Goal: Task Accomplishment & Management: Complete application form

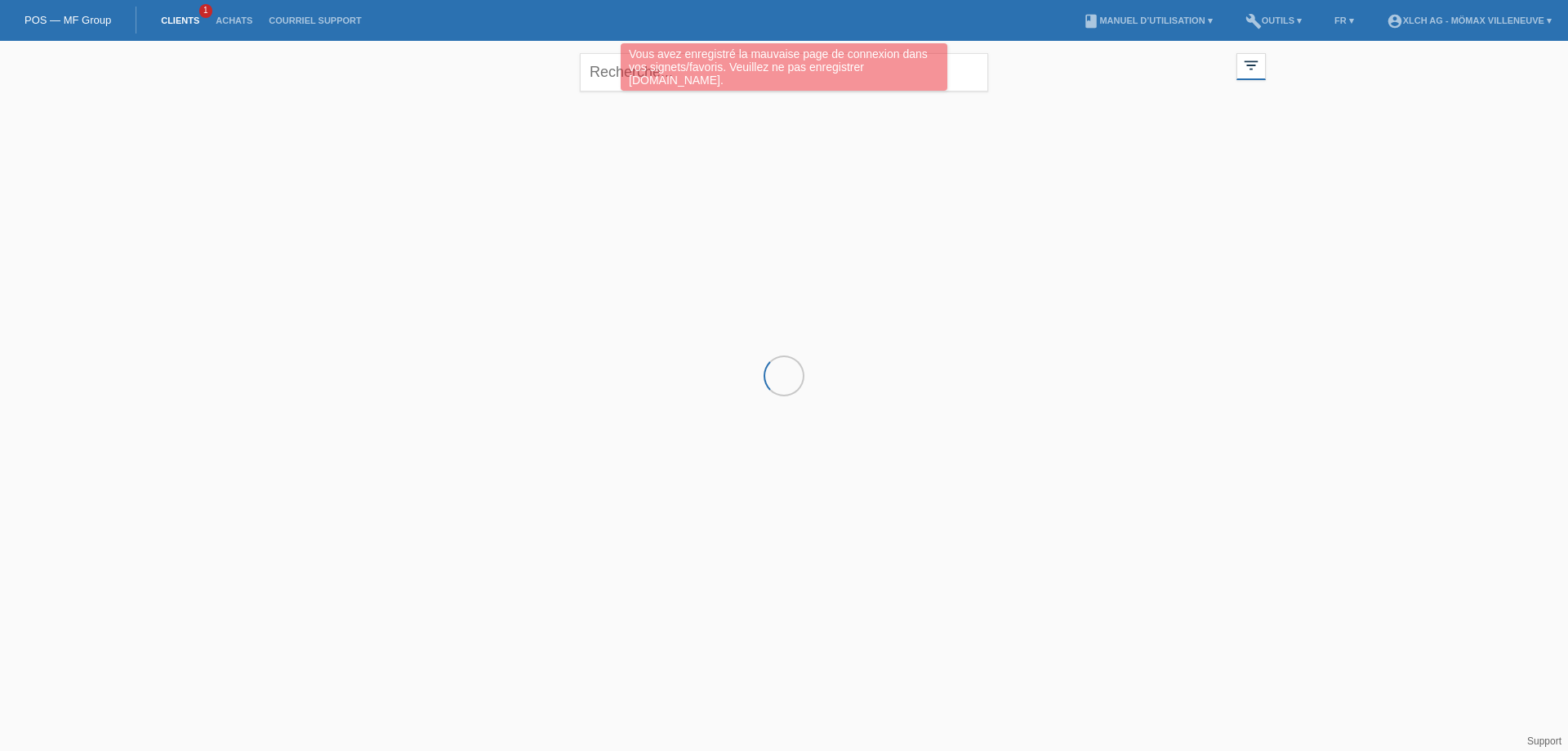
click at [181, 19] on link "Clients" at bounding box center [180, 20] width 54 height 10
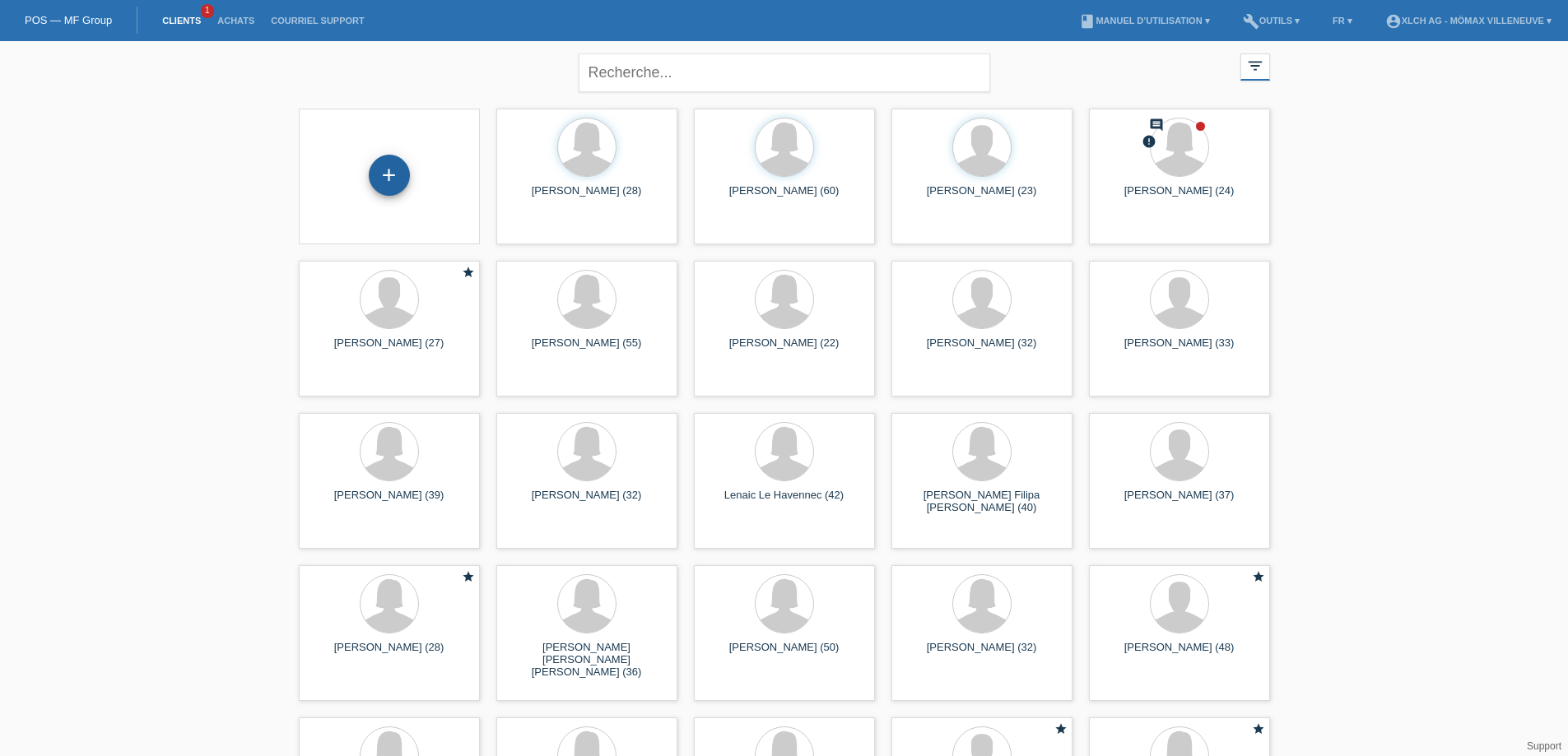
click at [387, 184] on div "+" at bounding box center [389, 175] width 41 height 41
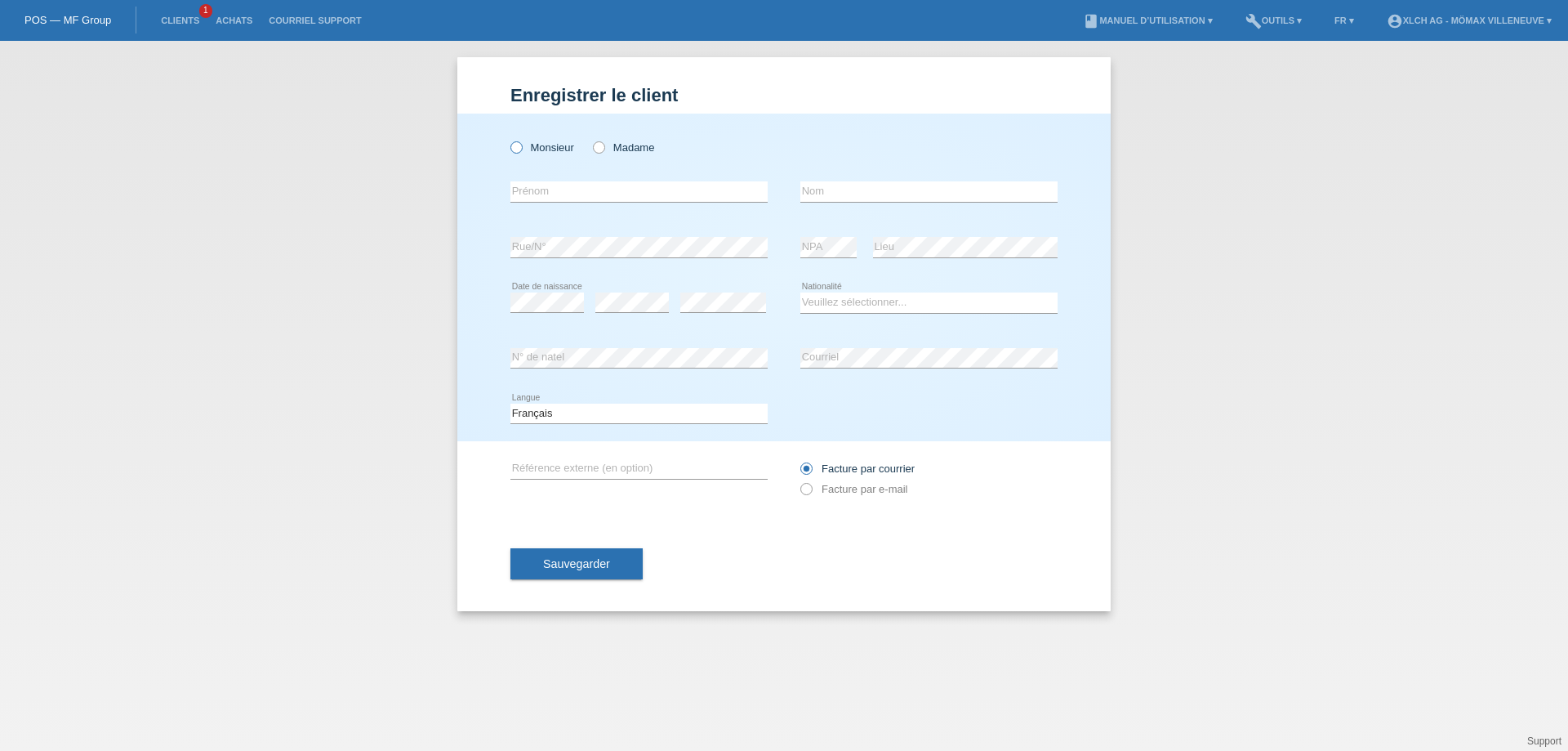
click at [508, 139] on icon at bounding box center [508, 139] width 0 height 0
click at [521, 144] on input "Monsieur" at bounding box center [516, 147] width 11 height 11
radio input "true"
click at [547, 192] on input "text" at bounding box center [639, 191] width 257 height 21
type input "[PERSON_NAME]"
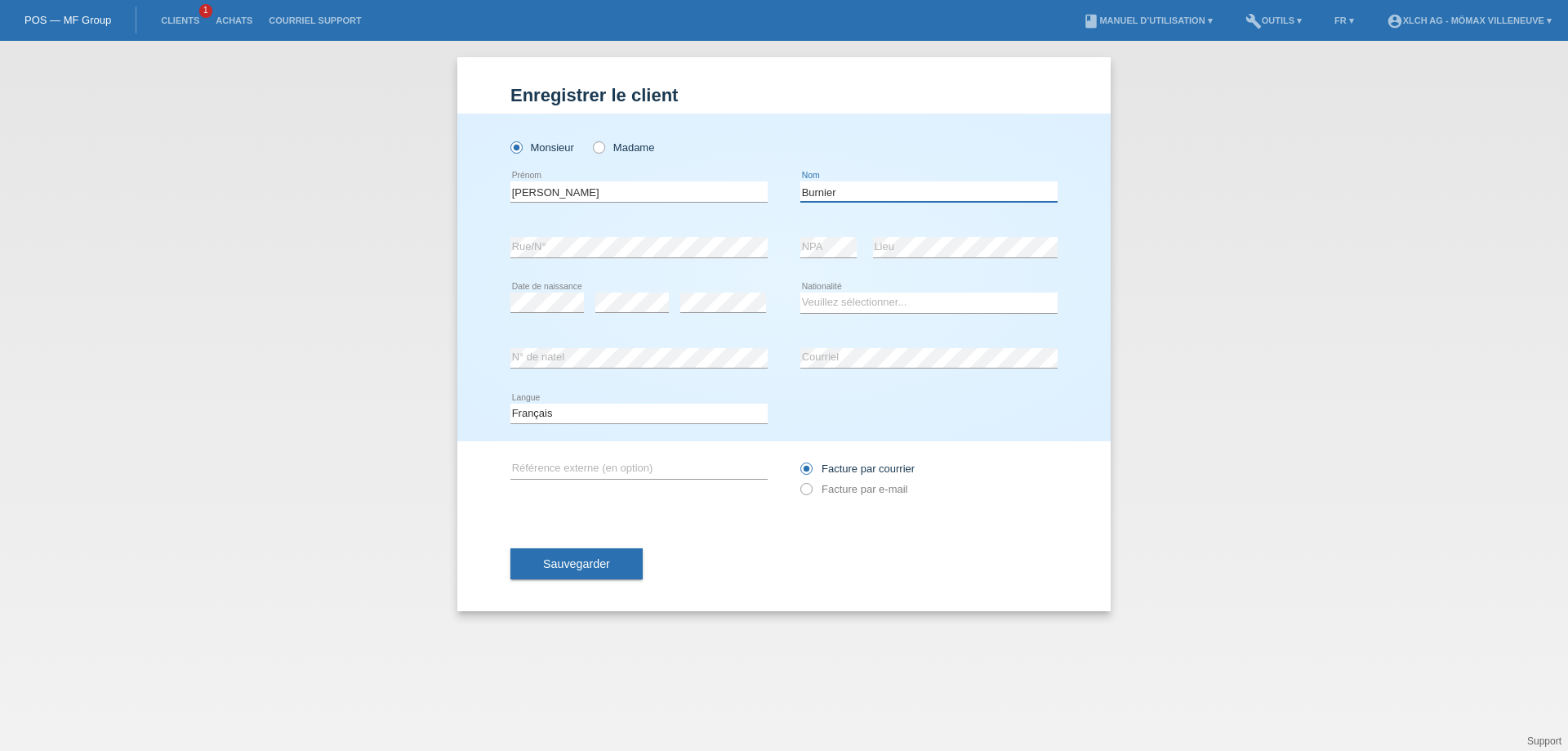
type input "Burnier"
click at [845, 303] on select "Veuillez sélectionner... Suisse Allemagne Autriche Liechtenstein ------------ A…" at bounding box center [929, 303] width 257 height 20
select select "CH"
click at [800, 293] on select "Veuillez sélectionner... Suisse Allemagne Autriche Liechtenstein ------------ A…" at bounding box center [929, 303] width 257 height 20
click at [798, 481] on icon at bounding box center [798, 481] width 0 height 0
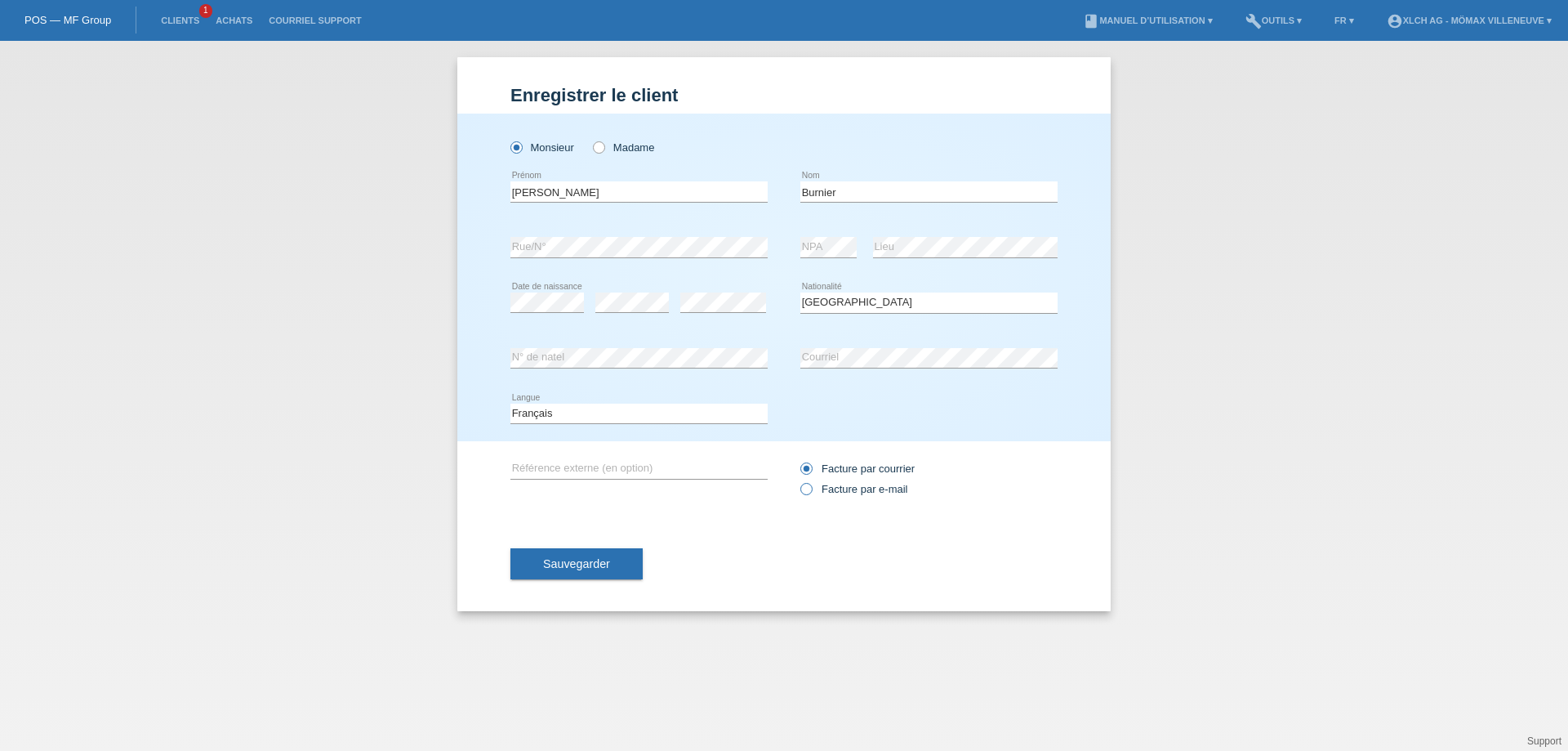
click at [807, 488] on input "Facture par e-mail" at bounding box center [806, 493] width 11 height 21
radio input "true"
click at [581, 562] on span "Sauvegarder" at bounding box center [577, 563] width 67 height 13
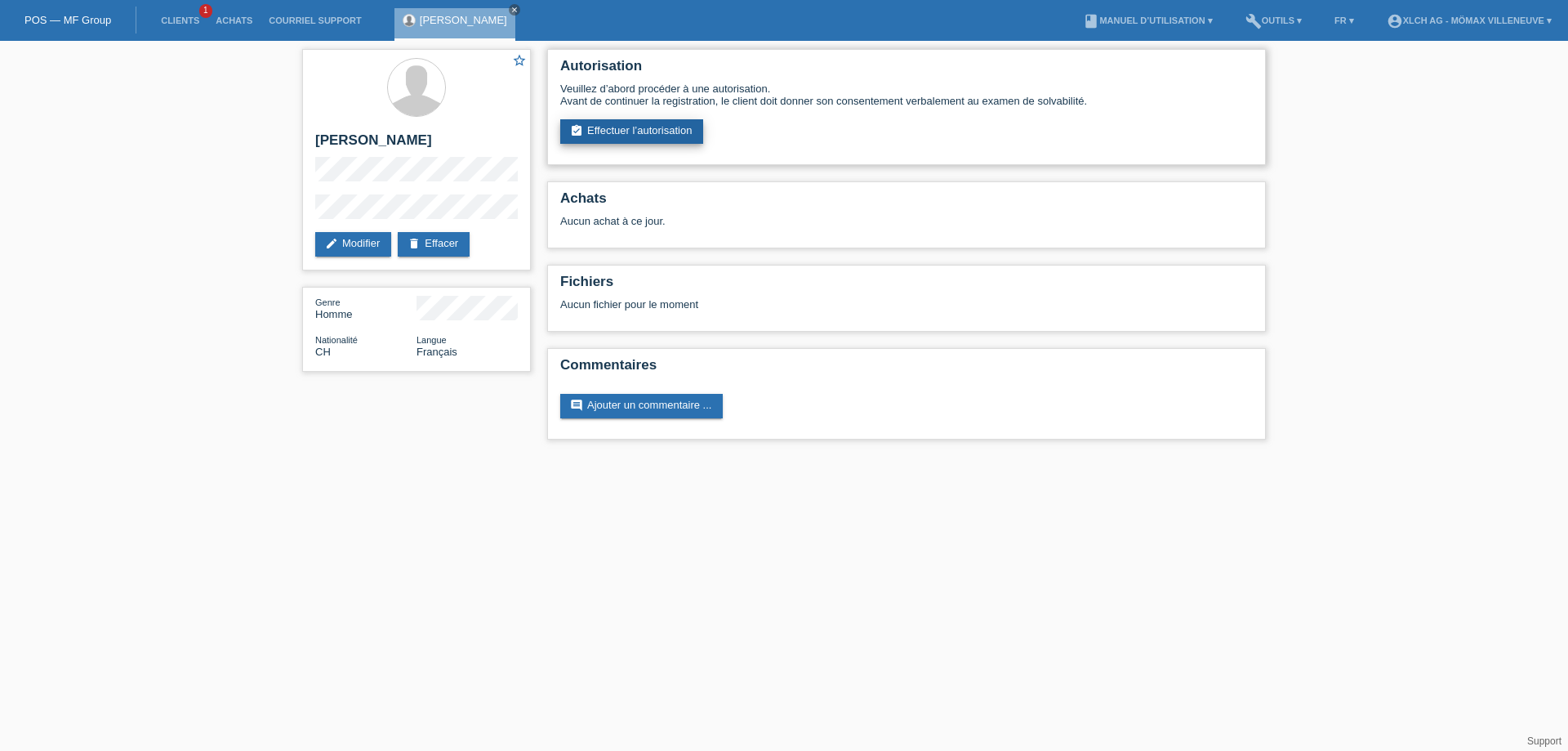
click at [640, 124] on link "assignment_turned_in Effectuer l’autorisation" at bounding box center [632, 131] width 143 height 24
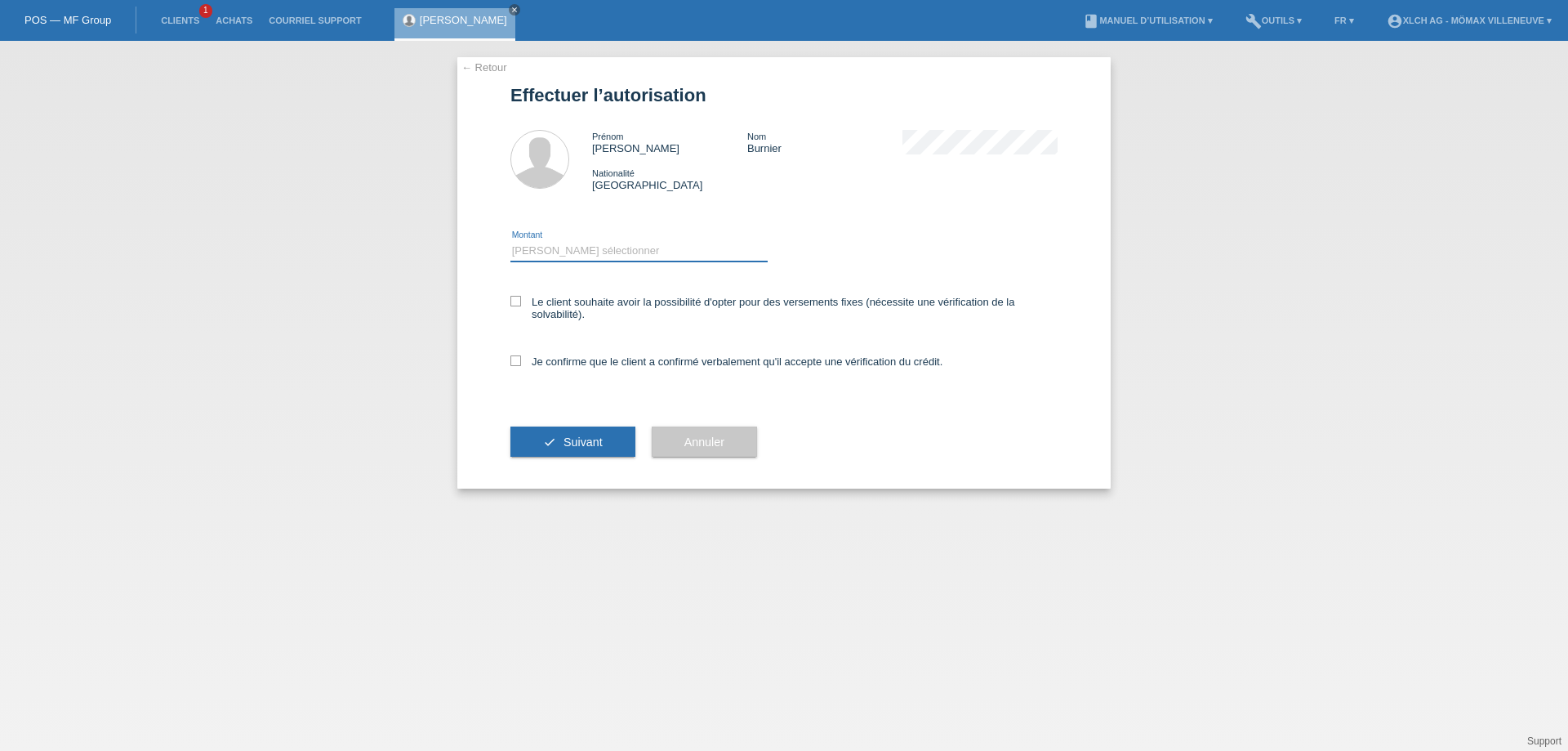
click at [589, 251] on select "Veuillez sélectionner CHF 1.00 - CHF 499.00 CHF 500.00 - CHF 1'999.00 CHF 2'000…" at bounding box center [639, 251] width 257 height 20
select select "3"
click at [511, 241] on select "Veuillez sélectionner CHF 1.00 - CHF 499.00 CHF 500.00 - CHF 1'999.00 CHF 2'000…" at bounding box center [639, 251] width 257 height 20
click at [513, 300] on icon at bounding box center [516, 302] width 11 height 11
click at [513, 300] on input "Le client souhaite avoir la possibilité d'opter pour des versements fixes (néce…" at bounding box center [516, 302] width 11 height 11
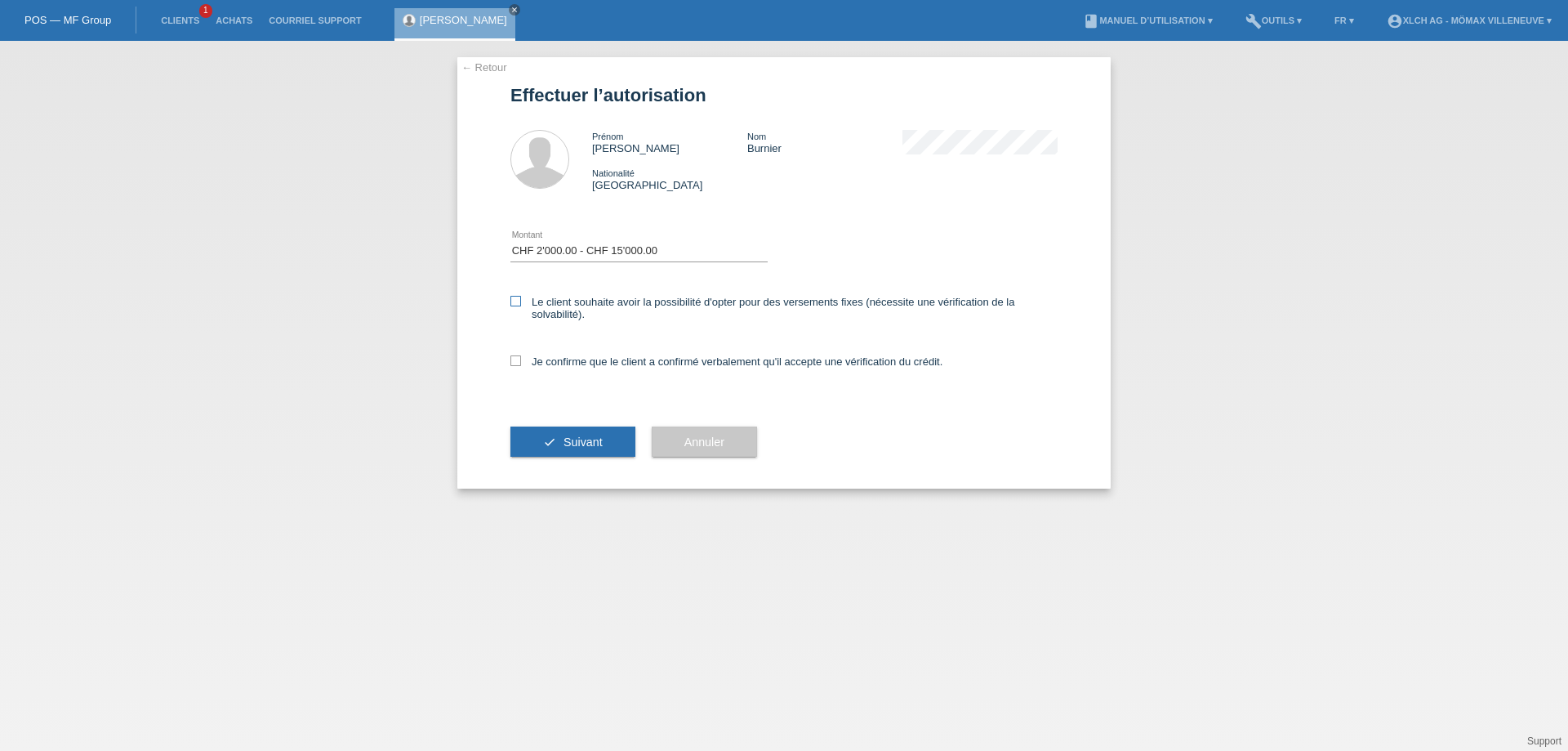
checkbox input "true"
click at [521, 359] on icon at bounding box center [516, 361] width 11 height 11
click at [521, 359] on input "Je confirme que le client a confirmé verbalement qu'il accepte une vérification…" at bounding box center [516, 361] width 11 height 11
checkbox input "true"
click at [577, 438] on span "Suivant" at bounding box center [583, 442] width 39 height 13
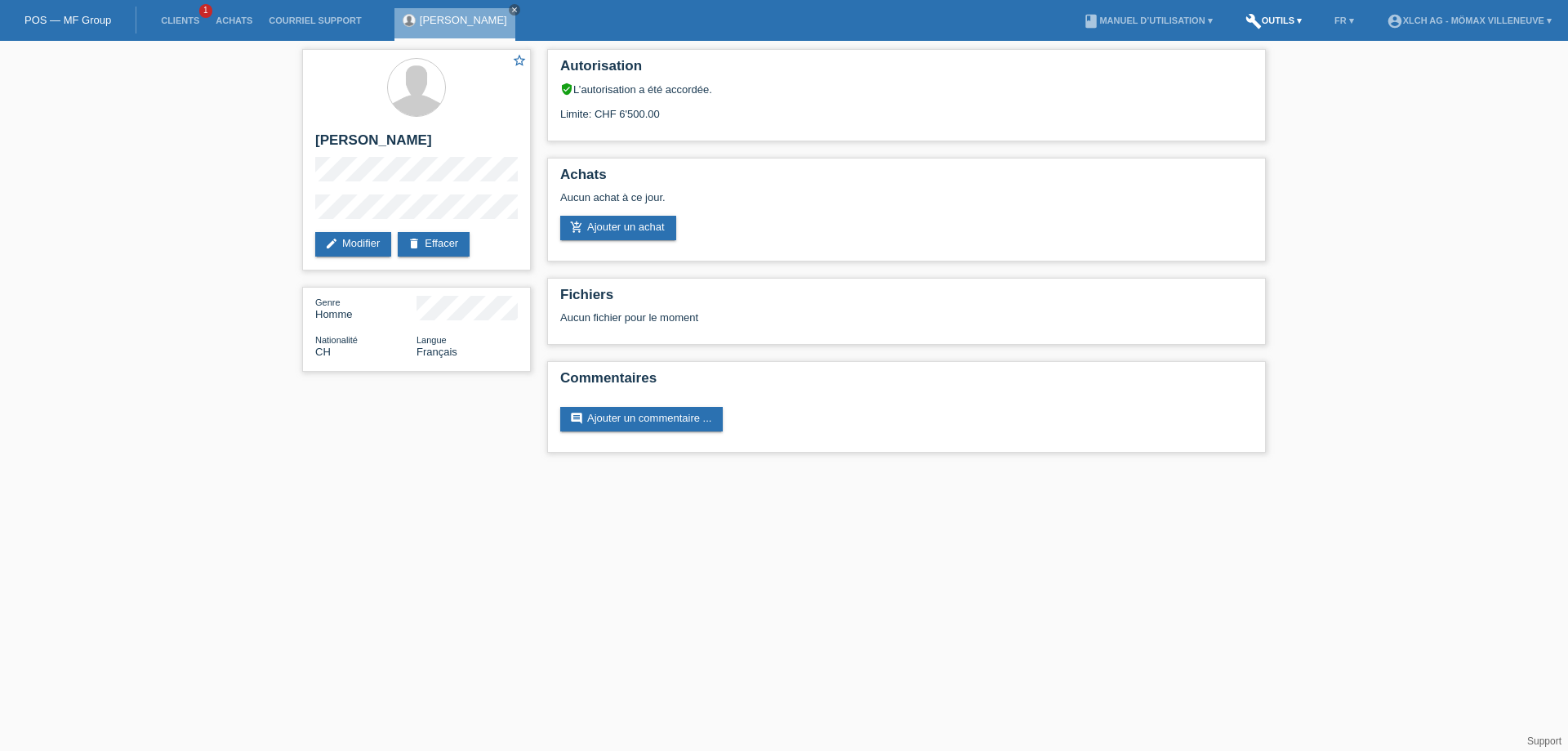
click at [1274, 23] on link "build Outils ▾" at bounding box center [1274, 20] width 72 height 10
click at [1240, 69] on span "Calculator de taux" at bounding box center [1257, 63] width 91 height 20
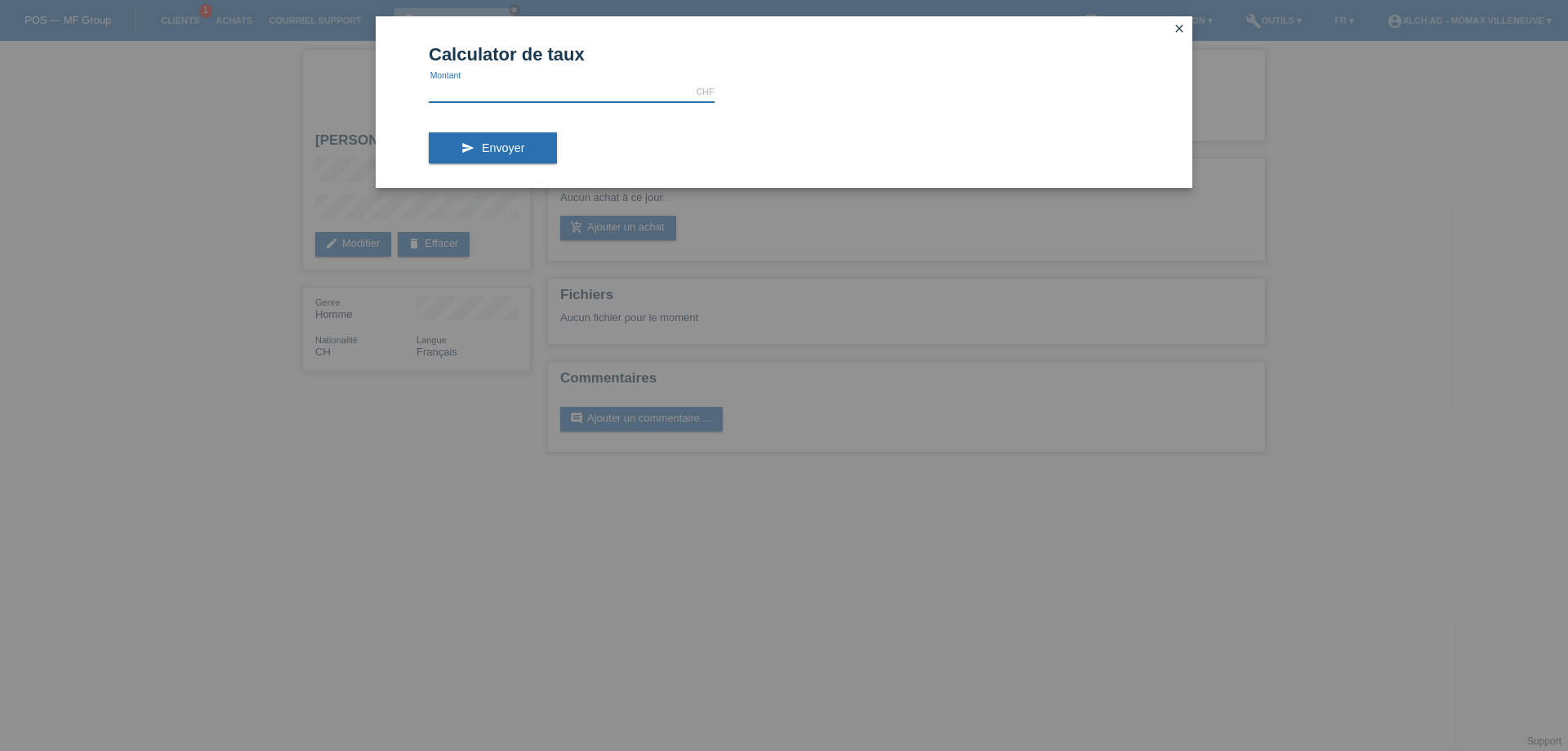
click at [490, 91] on input "text" at bounding box center [572, 91] width 286 height 21
type input "3996.00"
click at [516, 153] on span "Envoyer" at bounding box center [502, 148] width 43 height 13
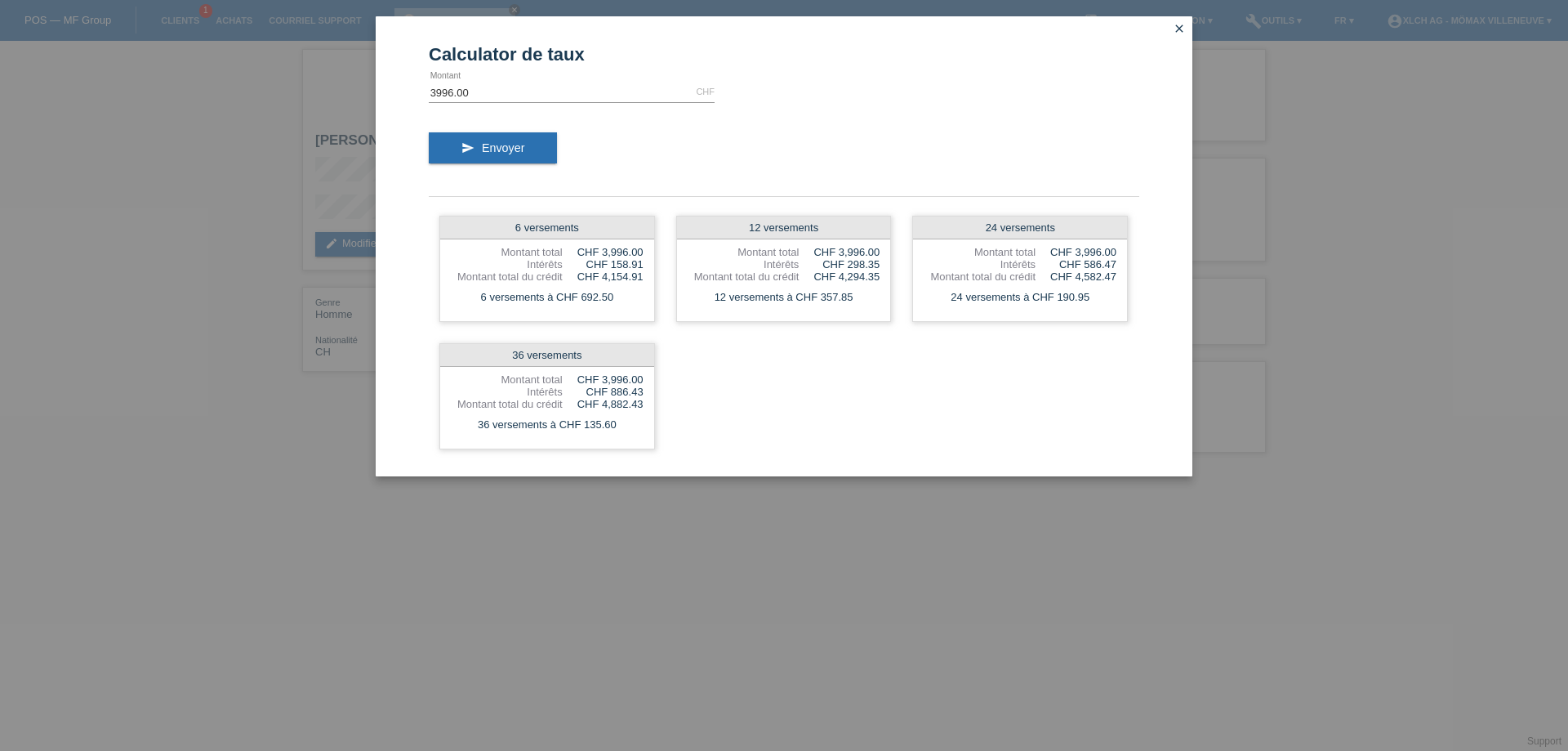
click at [1181, 28] on icon "close" at bounding box center [1180, 28] width 13 height 13
